Goal: Transaction & Acquisition: Purchase product/service

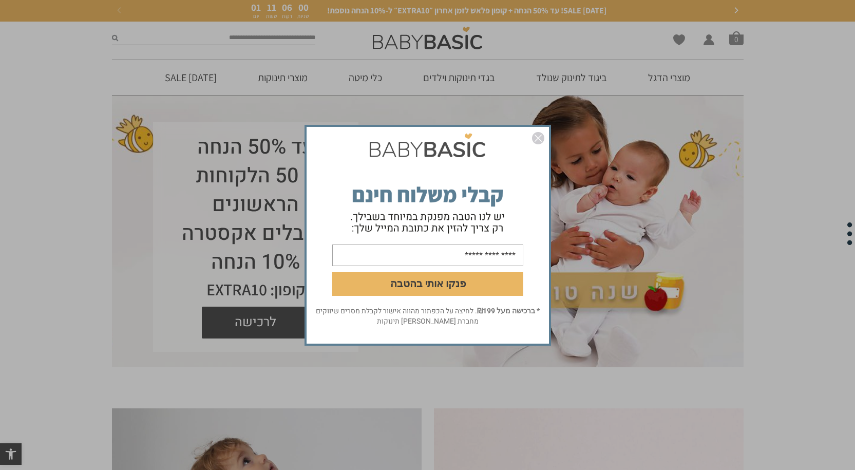
click at [535, 131] on form "פנקו אותי בהטבה" at bounding box center [427, 216] width 242 height 177
click at [536, 138] on img "סגור" at bounding box center [538, 138] width 12 height 12
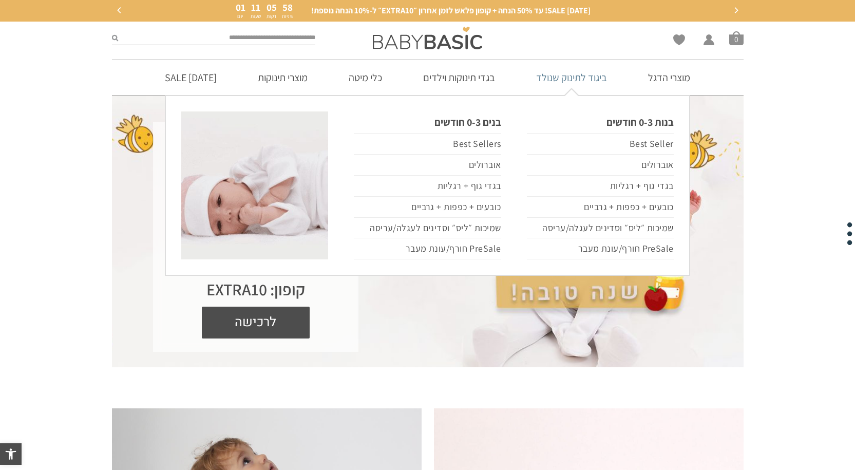
click at [593, 81] on link "ביגוד לתינוק שנולד" at bounding box center [571, 77] width 102 height 35
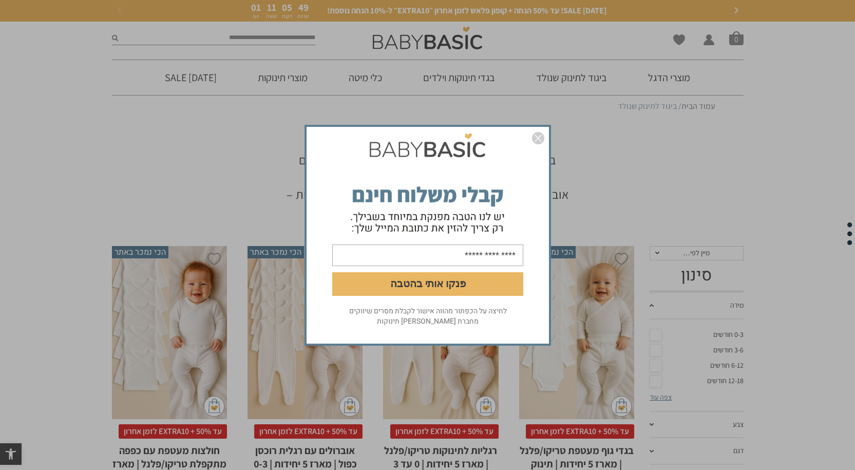
click at [534, 139] on img "סגור" at bounding box center [538, 138] width 12 height 12
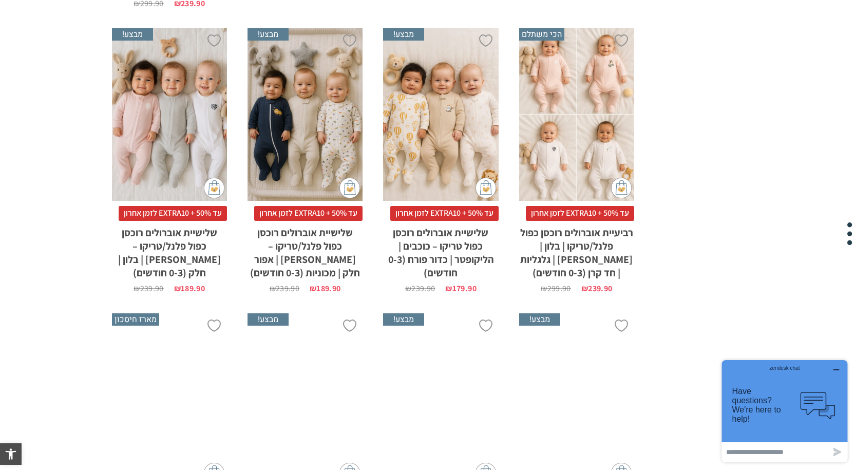
scroll to position [1642, 0]
